Goal: Information Seeking & Learning: Learn about a topic

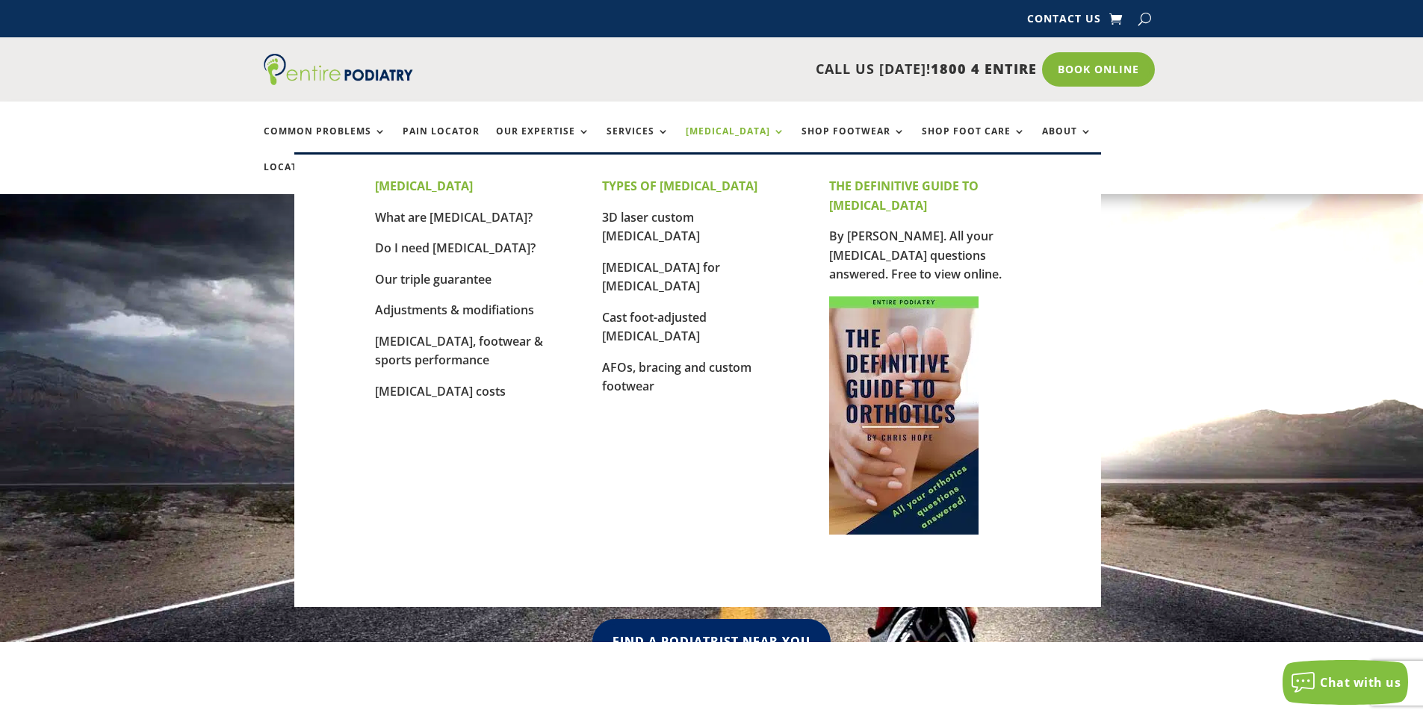
click at [732, 134] on link "[MEDICAL_DATA]" at bounding box center [735, 142] width 99 height 32
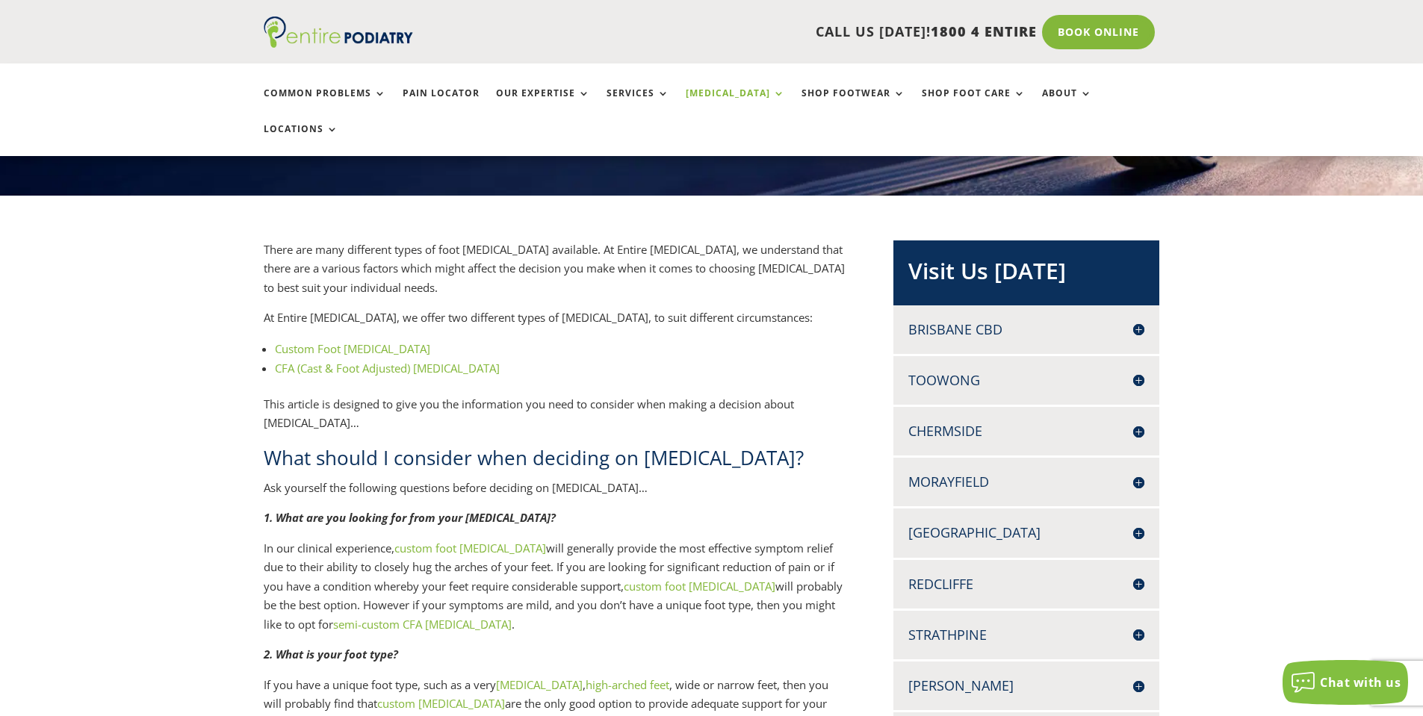
click at [355, 341] on link "Custom Foot Orthotics" at bounding box center [352, 348] width 155 height 15
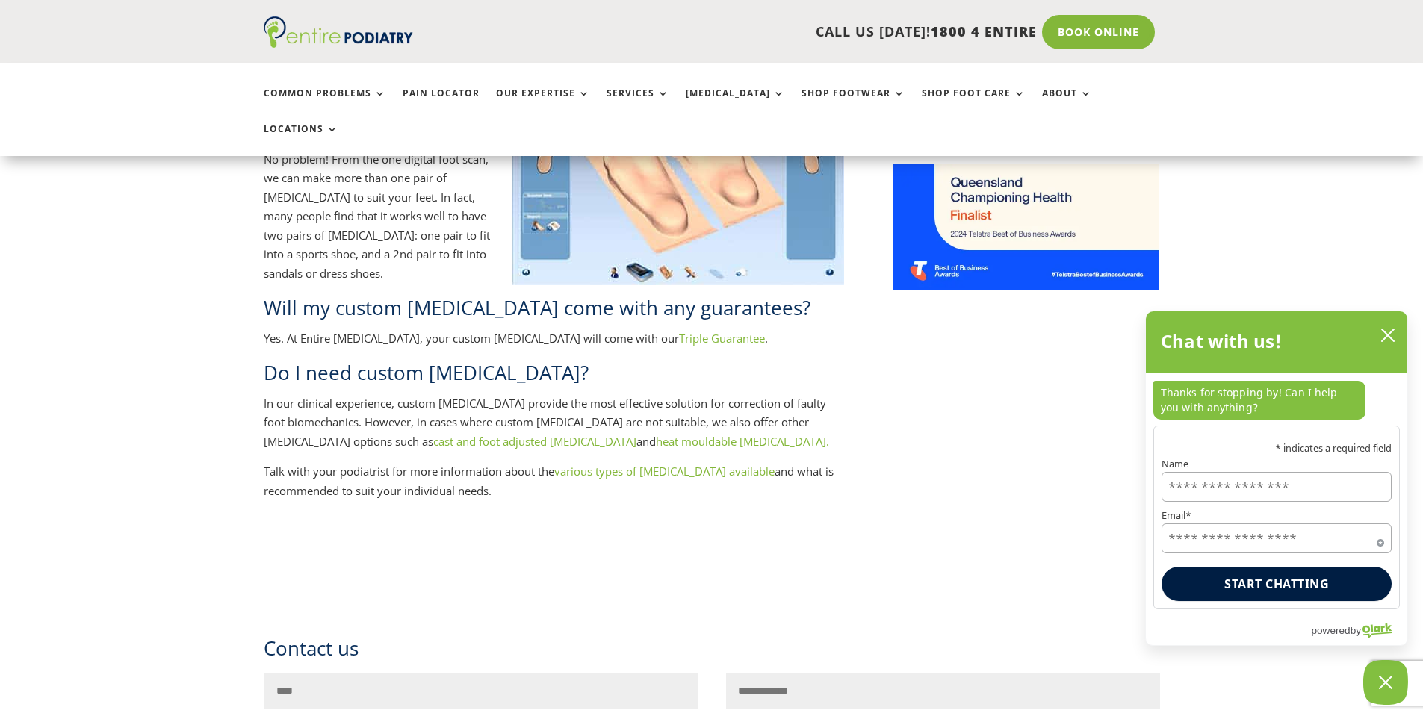
scroll to position [1255, 0]
click at [1386, 332] on icon "close chatbox" at bounding box center [1387, 335] width 15 height 15
